Goal: Book appointment/travel/reservation

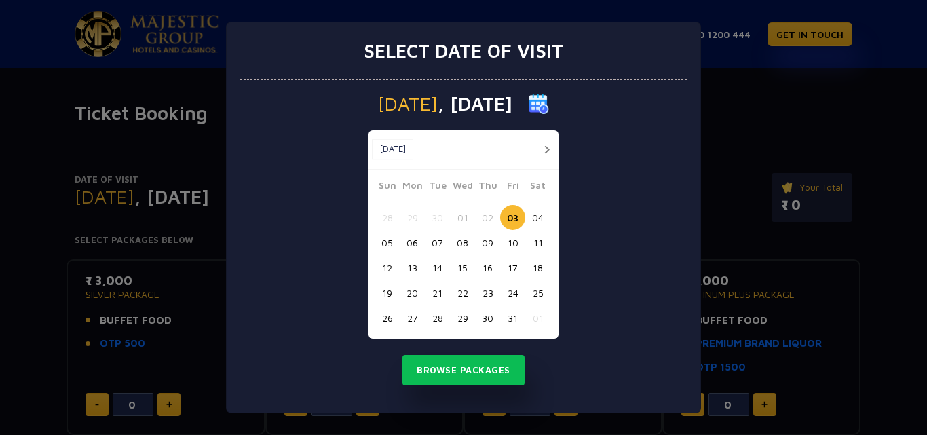
click at [515, 217] on button "03" at bounding box center [512, 217] width 25 height 25
click at [515, 216] on button "03" at bounding box center [512, 217] width 25 height 25
click at [462, 373] on button "Browse Packages" at bounding box center [463, 370] width 122 height 31
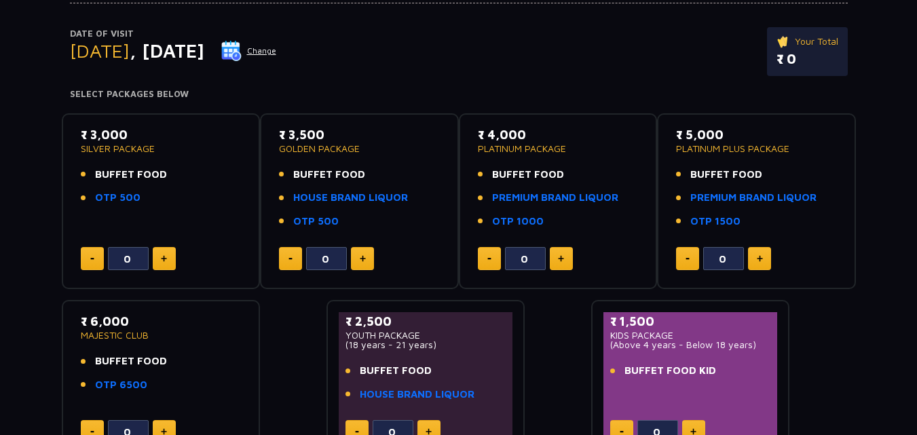
scroll to position [158, 0]
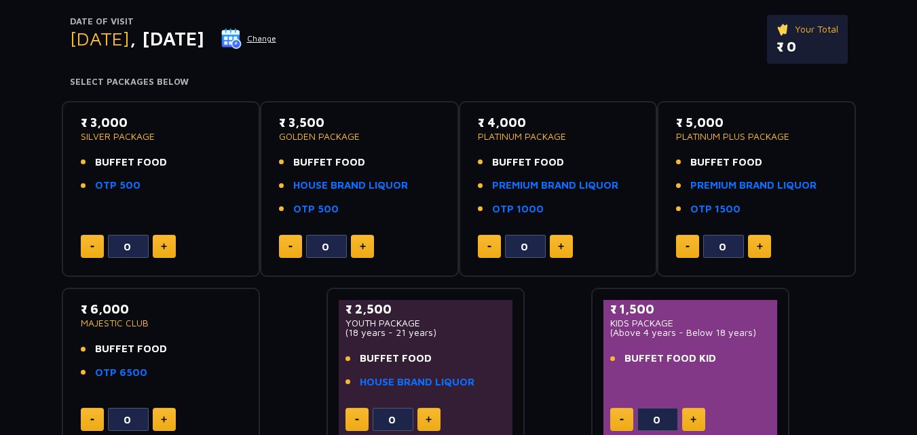
click at [182, 249] on div "0" at bounding box center [161, 246] width 161 height 23
click at [168, 245] on button at bounding box center [164, 246] width 23 height 23
type input "1"
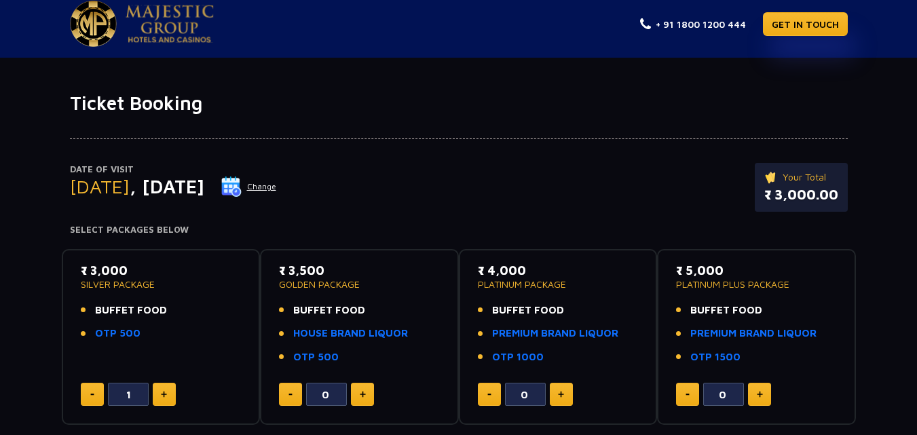
scroll to position [14, 0]
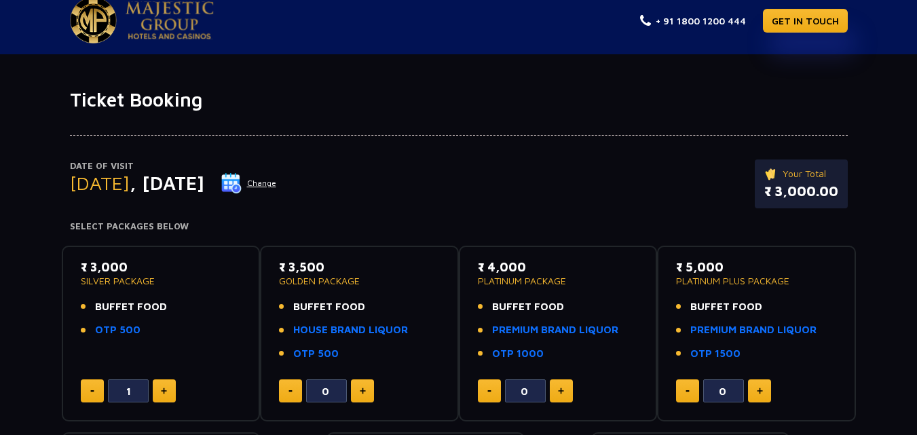
click at [800, 186] on p "₹ 3,000.00" at bounding box center [801, 191] width 74 height 20
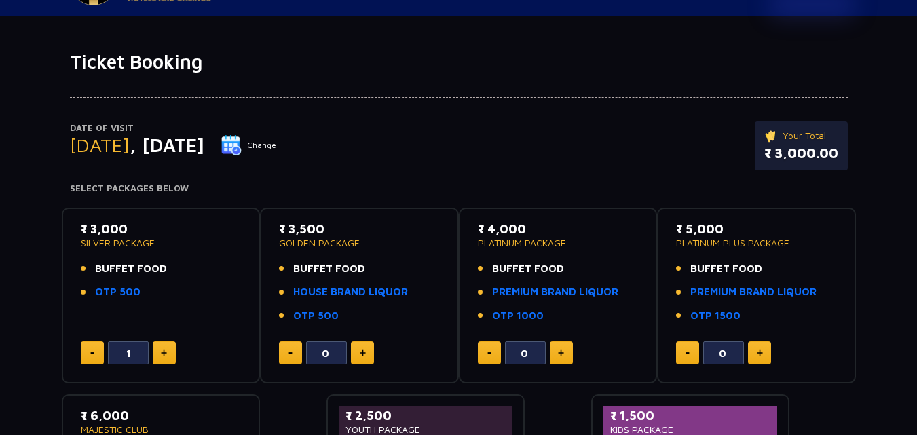
scroll to position [40, 0]
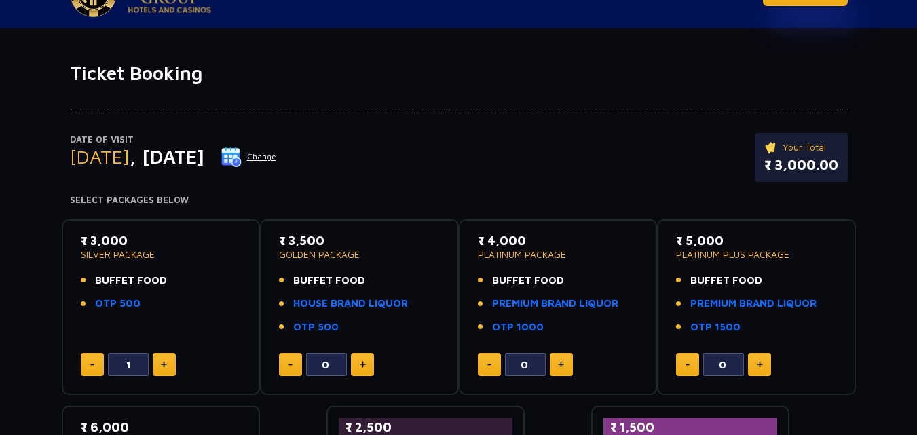
click at [231, 298] on li "OTP 500" at bounding box center [161, 304] width 161 height 16
click at [101, 303] on link "OTP 500" at bounding box center [117, 304] width 45 height 16
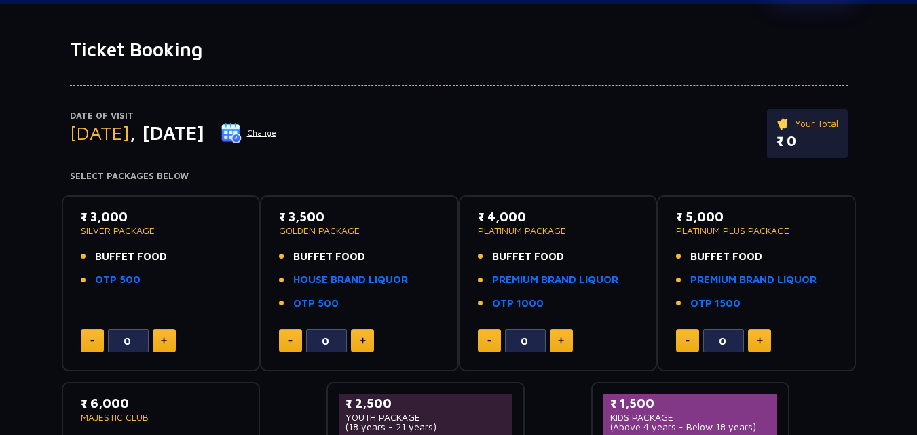
scroll to position [63, 0]
click at [122, 231] on p "SILVER PACKAGE" at bounding box center [161, 232] width 161 height 10
drag, startPoint x: 285, startPoint y: 289, endPoint x: 436, endPoint y: 369, distance: 171.2
click at [436, 369] on div "₹ 3,500 GOLDEN PACKAGE BUFFET FOOD HOUSE BRAND LIQUOR OTP 500 0" at bounding box center [359, 284] width 199 height 176
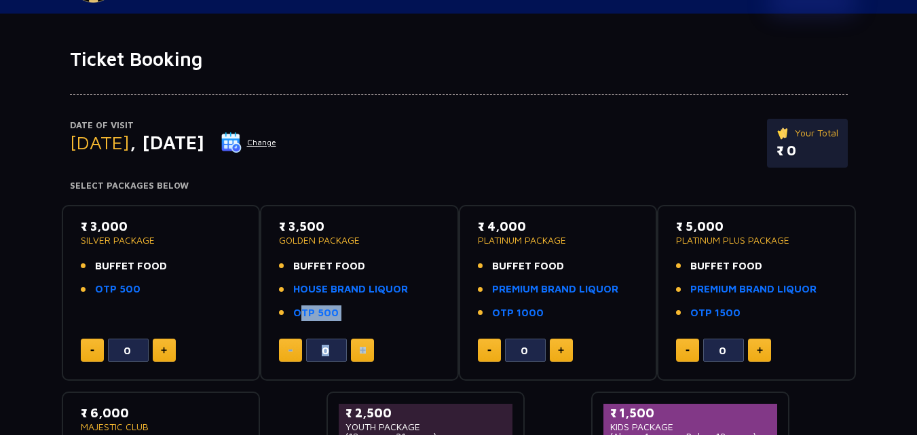
scroll to position [0, 0]
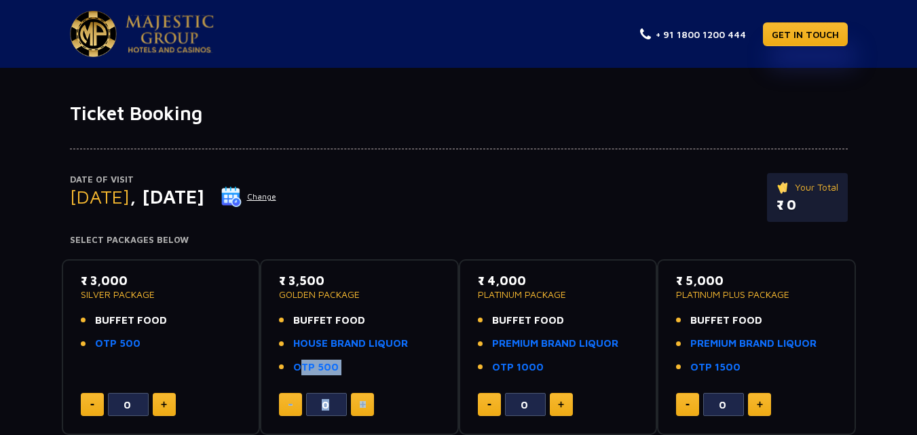
click at [201, 49] on img at bounding box center [170, 34] width 88 height 38
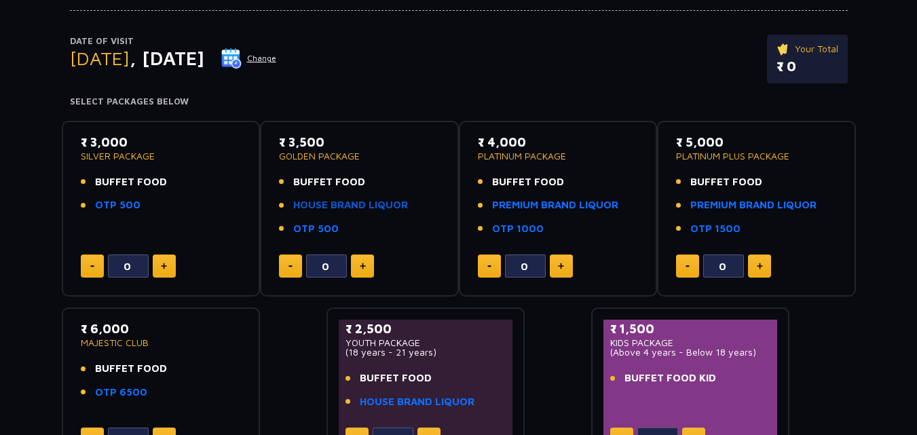
scroll to position [158, 0]
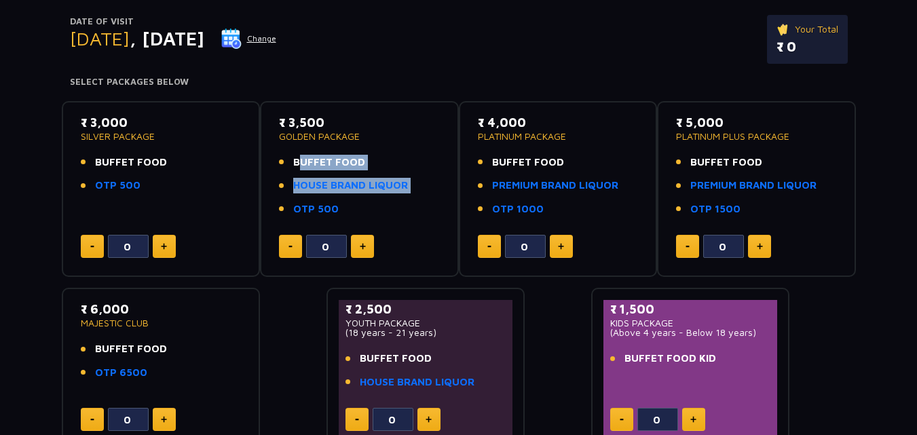
drag, startPoint x: 338, startPoint y: 209, endPoint x: 286, endPoint y: 161, distance: 70.6
click at [286, 161] on ul "BUFFET FOOD HOUSE BRAND LIQUOR OTP 500" at bounding box center [359, 186] width 161 height 62
click at [337, 208] on li "OTP 500" at bounding box center [359, 210] width 161 height 16
drag, startPoint x: 341, startPoint y: 208, endPoint x: 293, endPoint y: 164, distance: 65.3
click at [293, 164] on ul "BUFFET FOOD HOUSE BRAND LIQUOR OTP 500" at bounding box center [359, 186] width 161 height 62
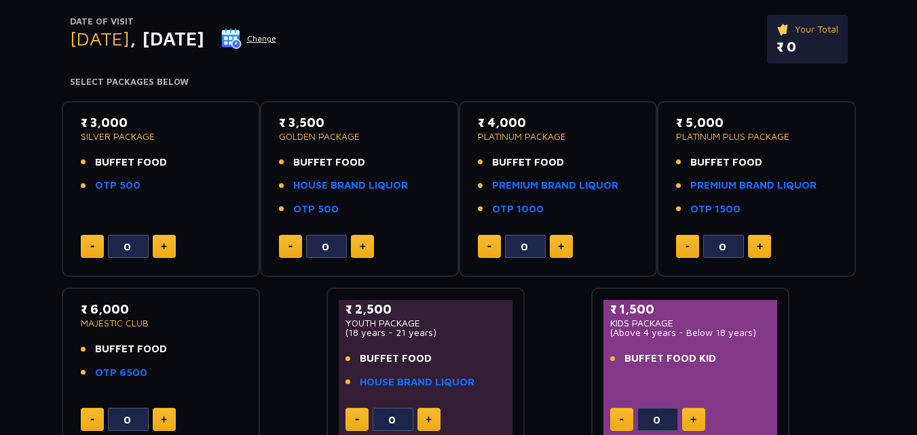
click at [458, 87] on h4 "Select Packages Below" at bounding box center [459, 82] width 778 height 11
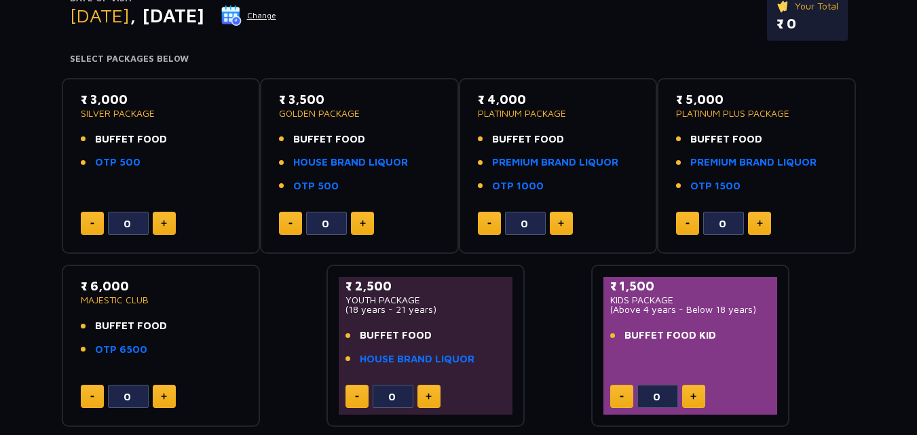
scroll to position [185, 0]
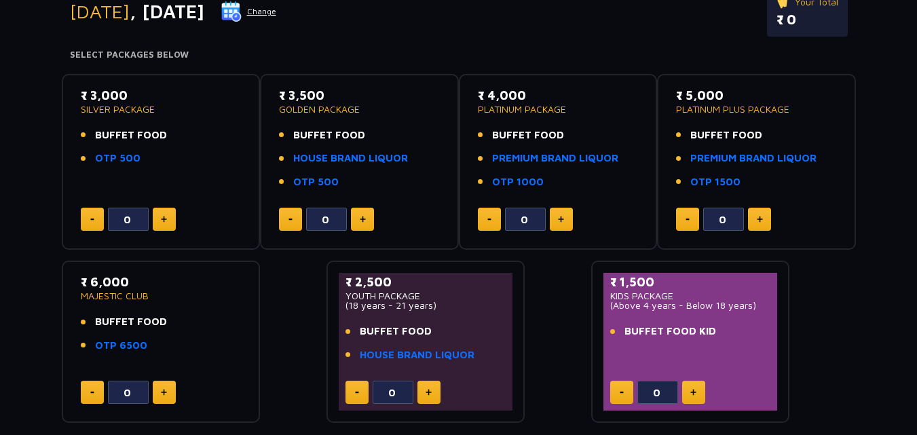
drag, startPoint x: 341, startPoint y: 185, endPoint x: 288, endPoint y: 138, distance: 70.2
click at [288, 138] on ul "BUFFET FOOD HOUSE BRAND LIQUOR OTP 500" at bounding box center [359, 159] width 161 height 62
copy ul "BUFFET FOOD HOUSE BRAND LIQUOR OTP 500"
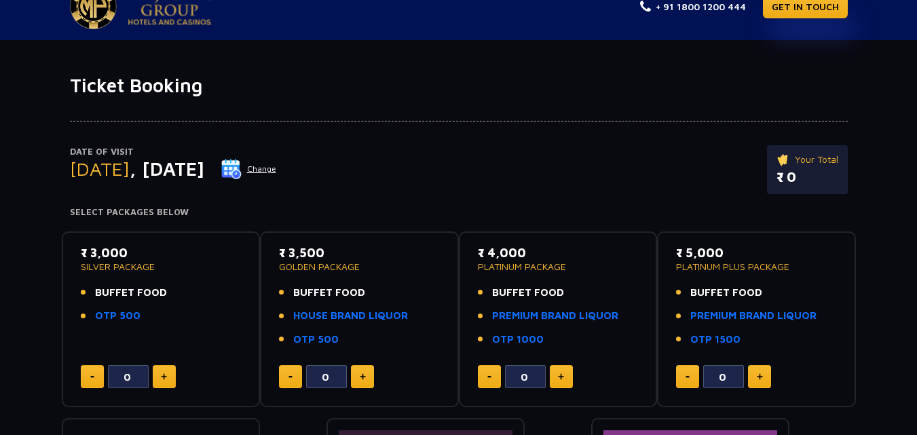
scroll to position [45, 0]
